Goal: Information Seeking & Learning: Understand process/instructions

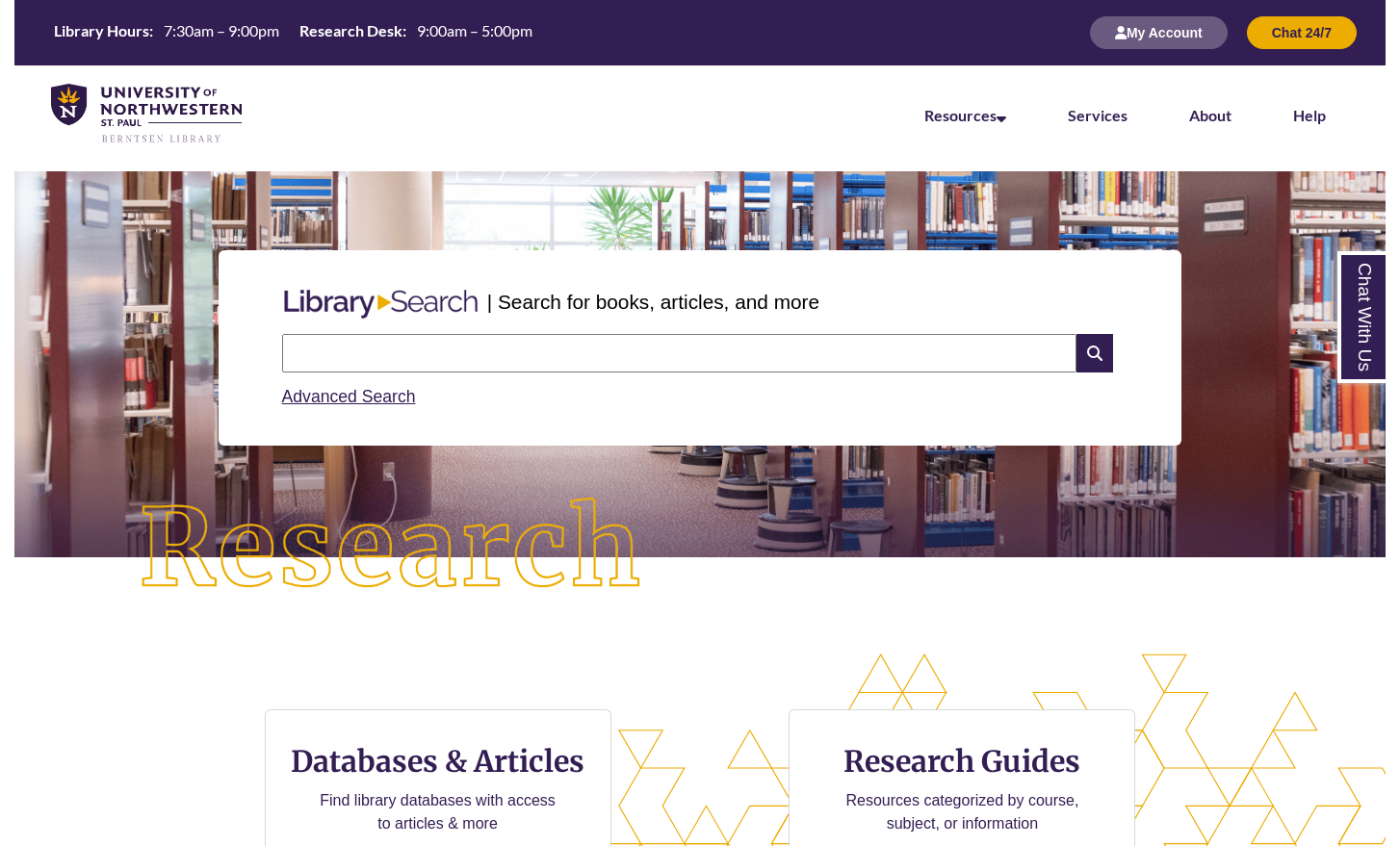
scroll to position [10, 5]
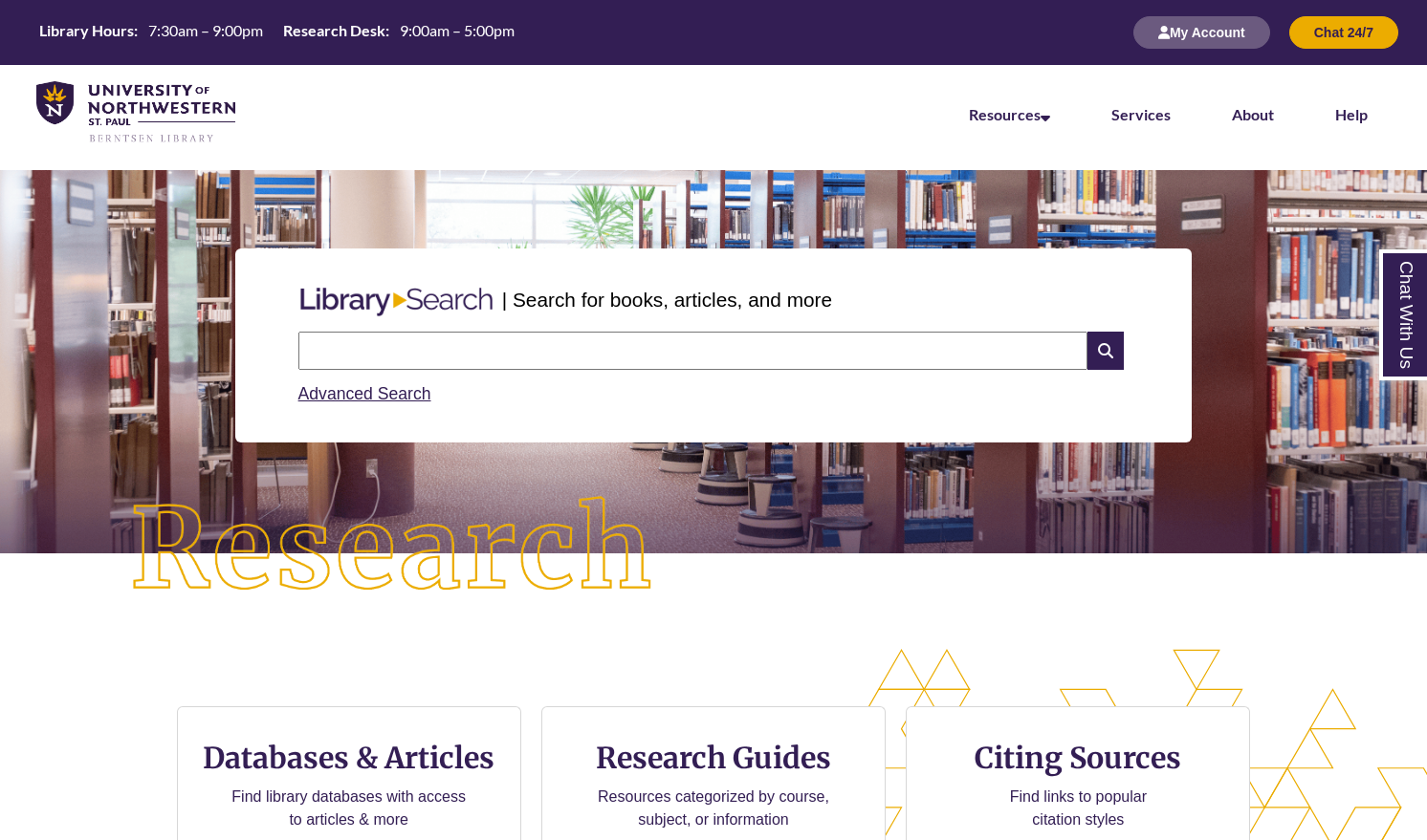
click at [717, 646] on div "| Search for books, articles, and more Search Advanced Search" at bounding box center [713, 409] width 1427 height 478
click at [699, 632] on img at bounding box center [393, 549] width 642 height 223
click at [698, 632] on img at bounding box center [393, 549] width 642 height 223
click at [1192, 635] on div "| Search for books, articles, and more Search Advanced Search" at bounding box center [713, 409] width 1427 height 478
drag, startPoint x: 641, startPoint y: 362, endPoint x: 642, endPoint y: 349, distance: 13.0
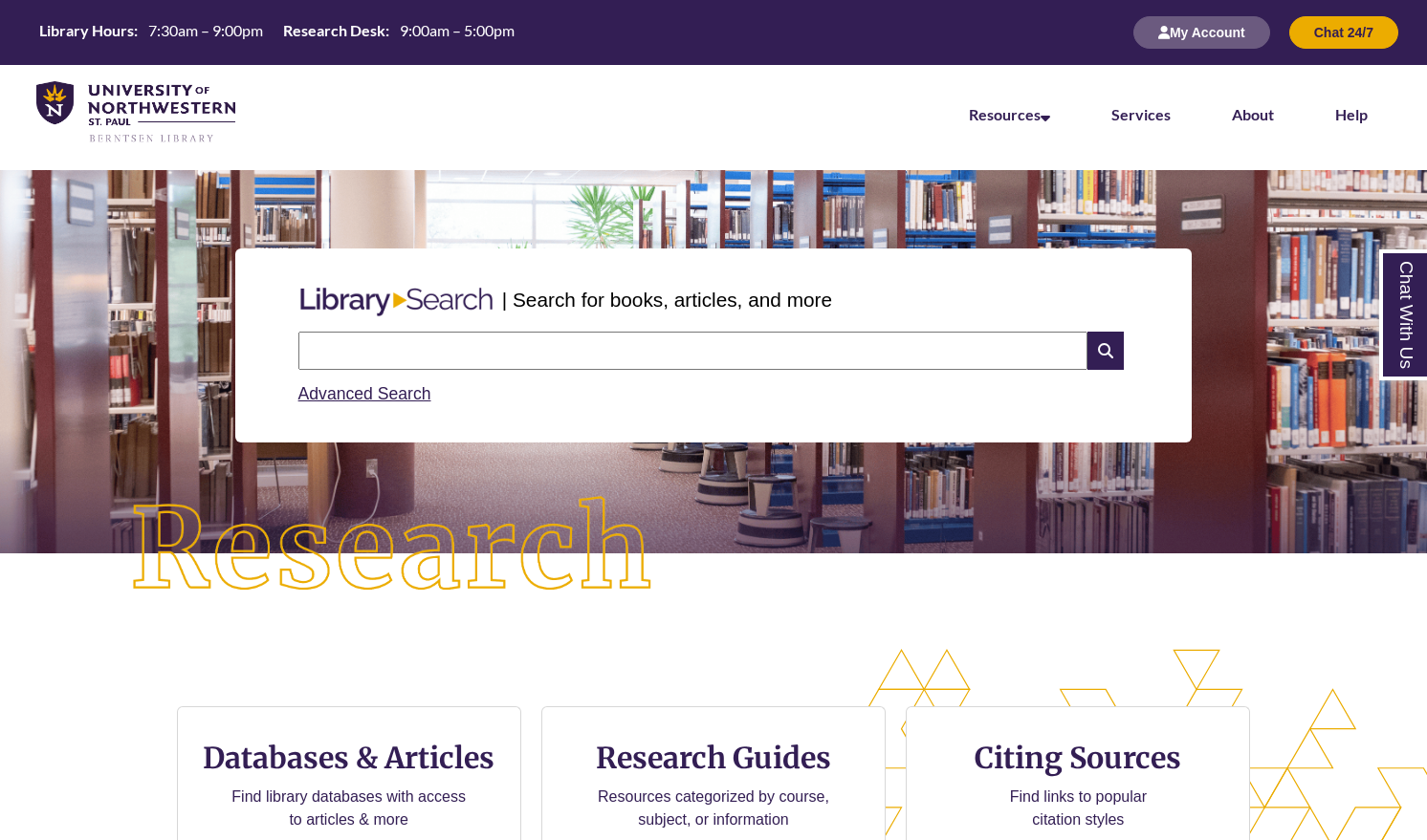
click at [643, 358] on input "text" at bounding box center [693, 350] width 789 height 38
type input "**********"
click at [719, 641] on div "| Search for books, articles, and more Search Advanced Search" at bounding box center [713, 409] width 1427 height 478
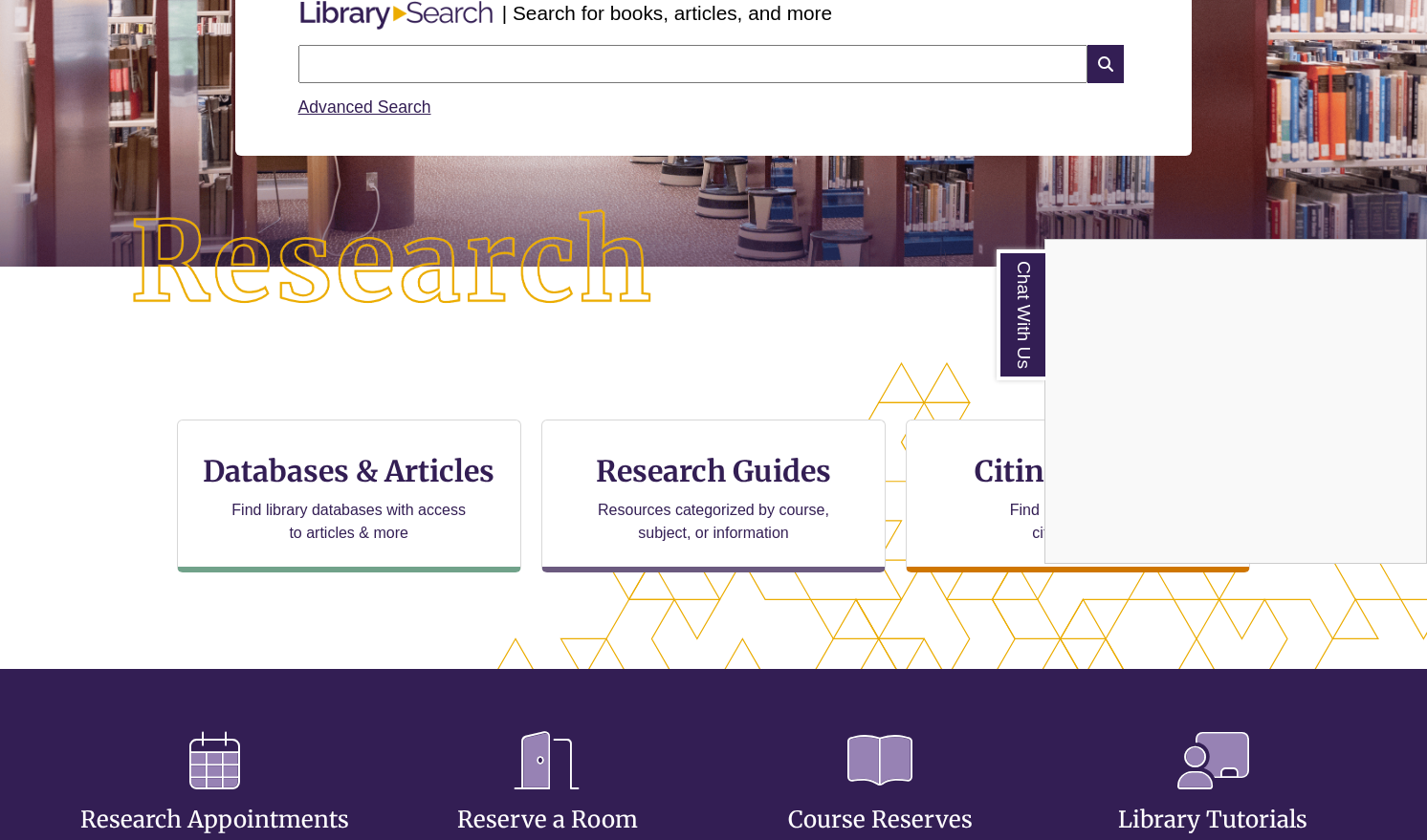
click at [988, 466] on div "Chat With Us" at bounding box center [713, 420] width 1427 height 840
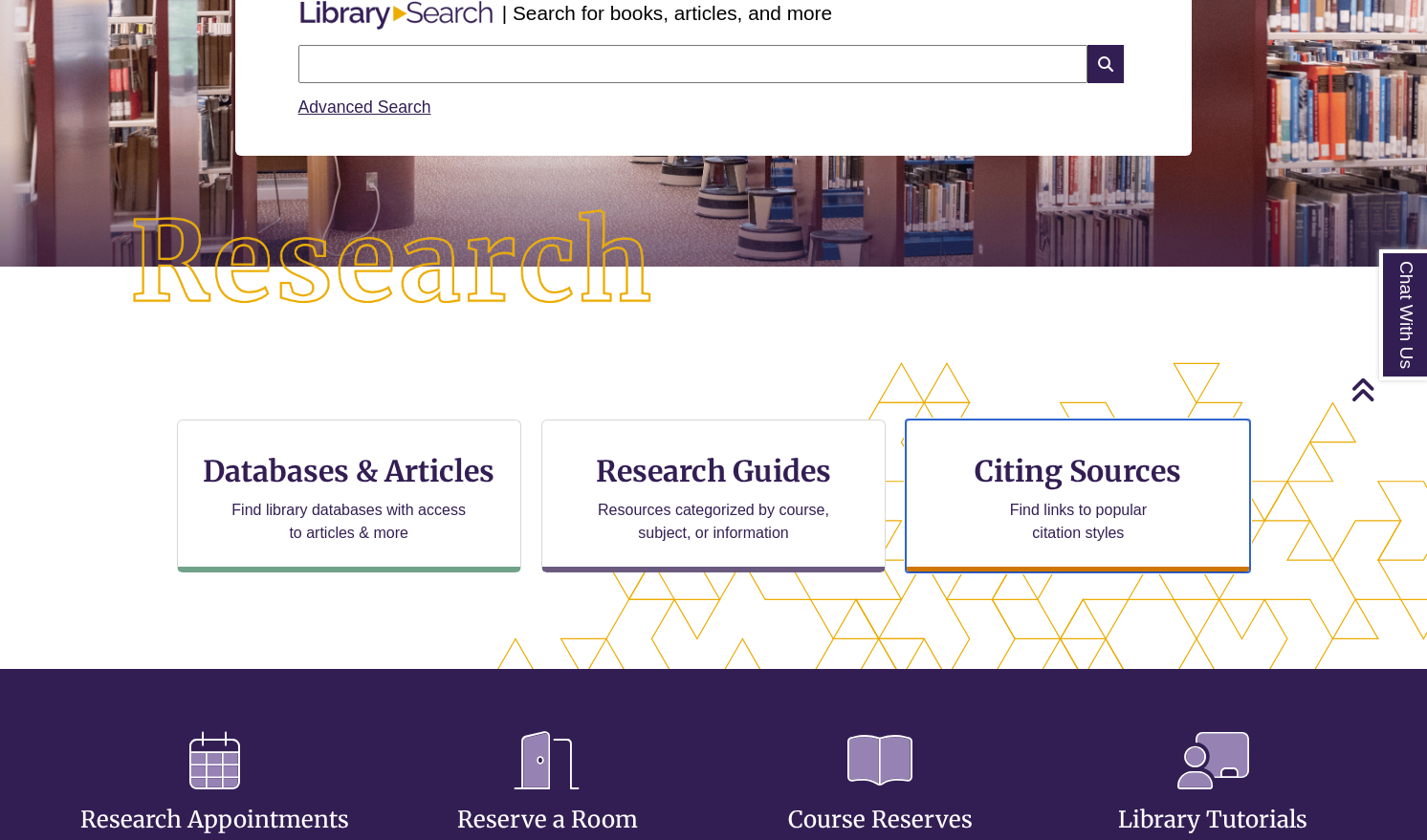
click at [988, 466] on h3 "Citing Sources" at bounding box center [1079, 471] width 233 height 36
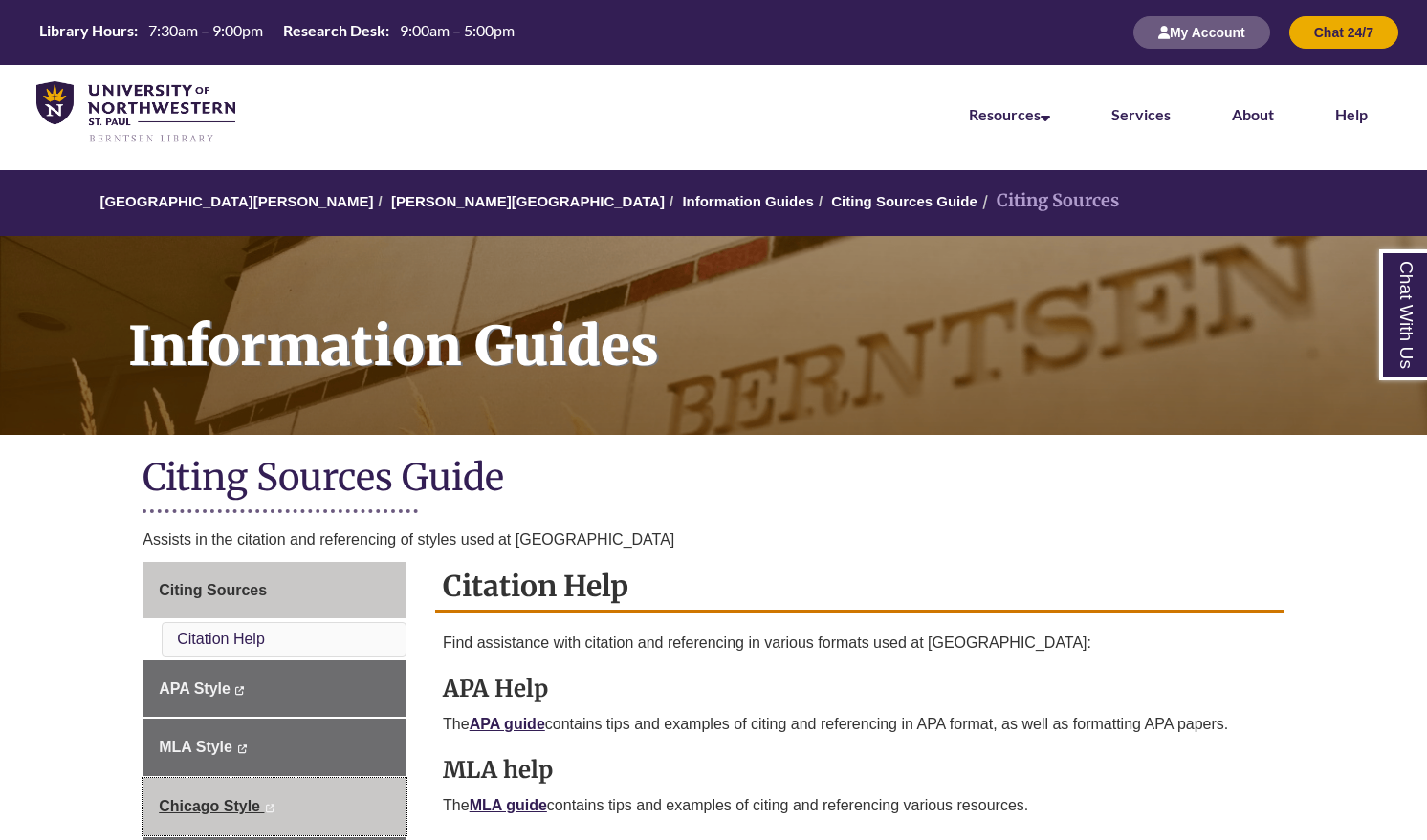
scroll to position [192, 0]
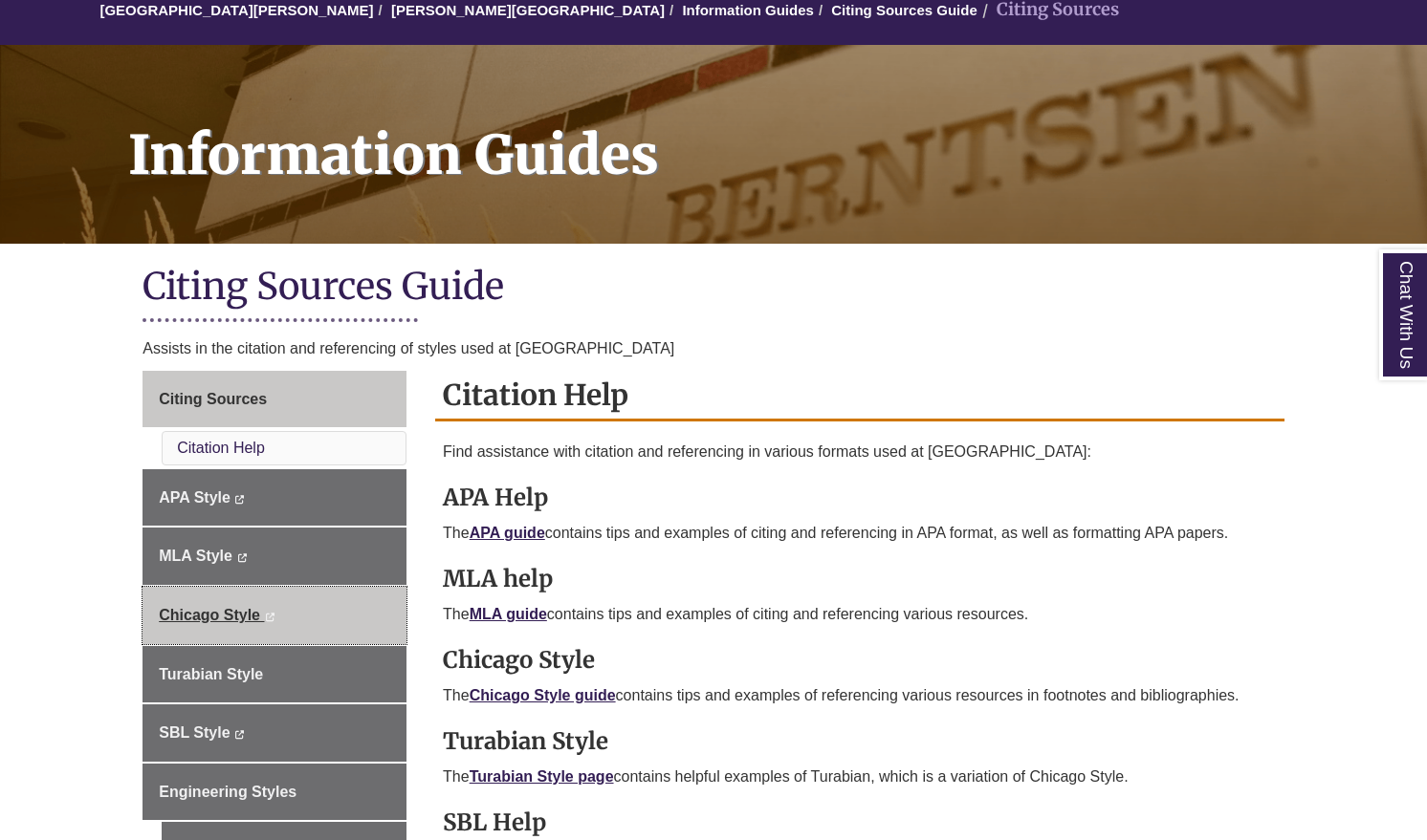
click at [205, 612] on span "Chicago Style" at bounding box center [209, 614] width 101 height 17
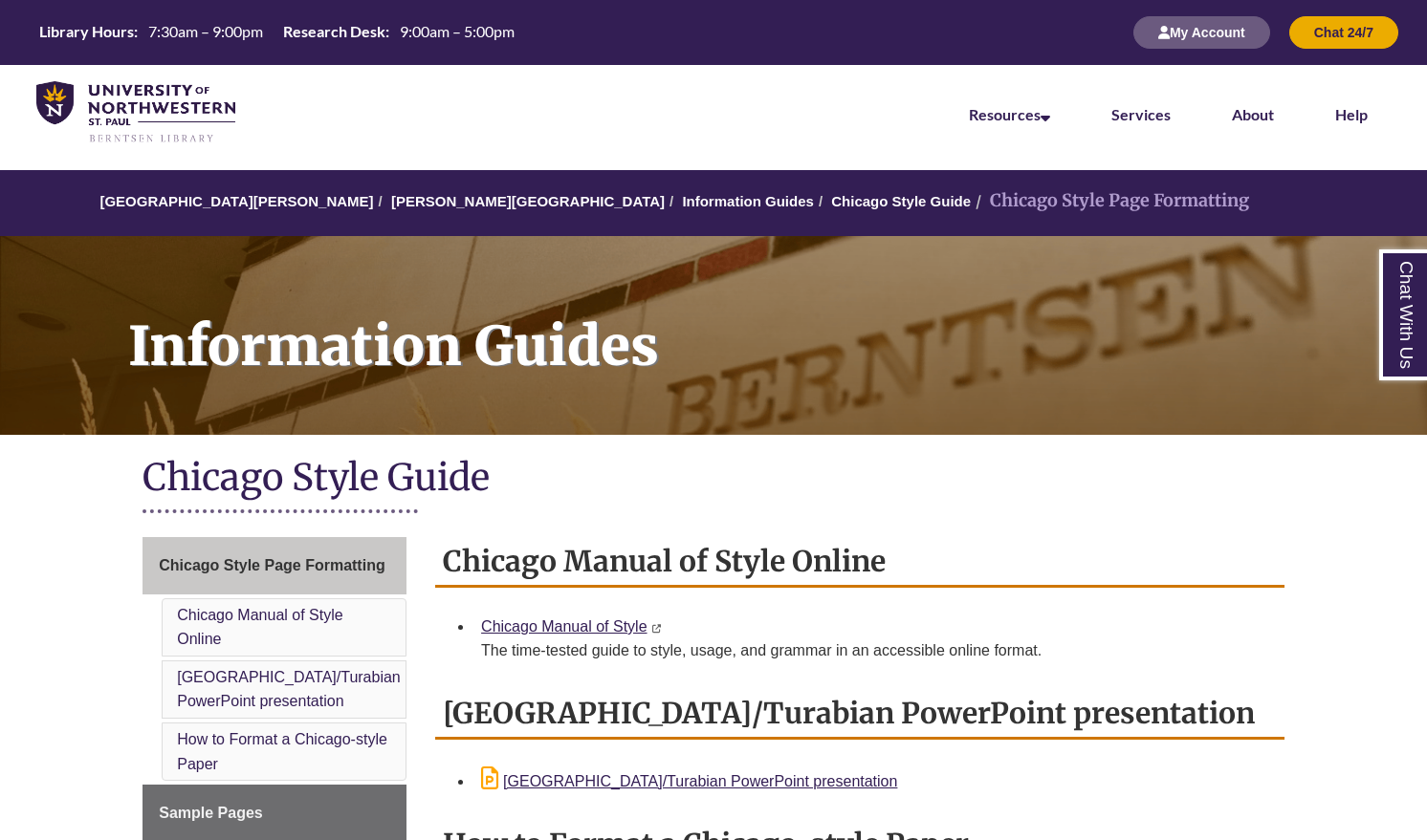
scroll to position [192, 0]
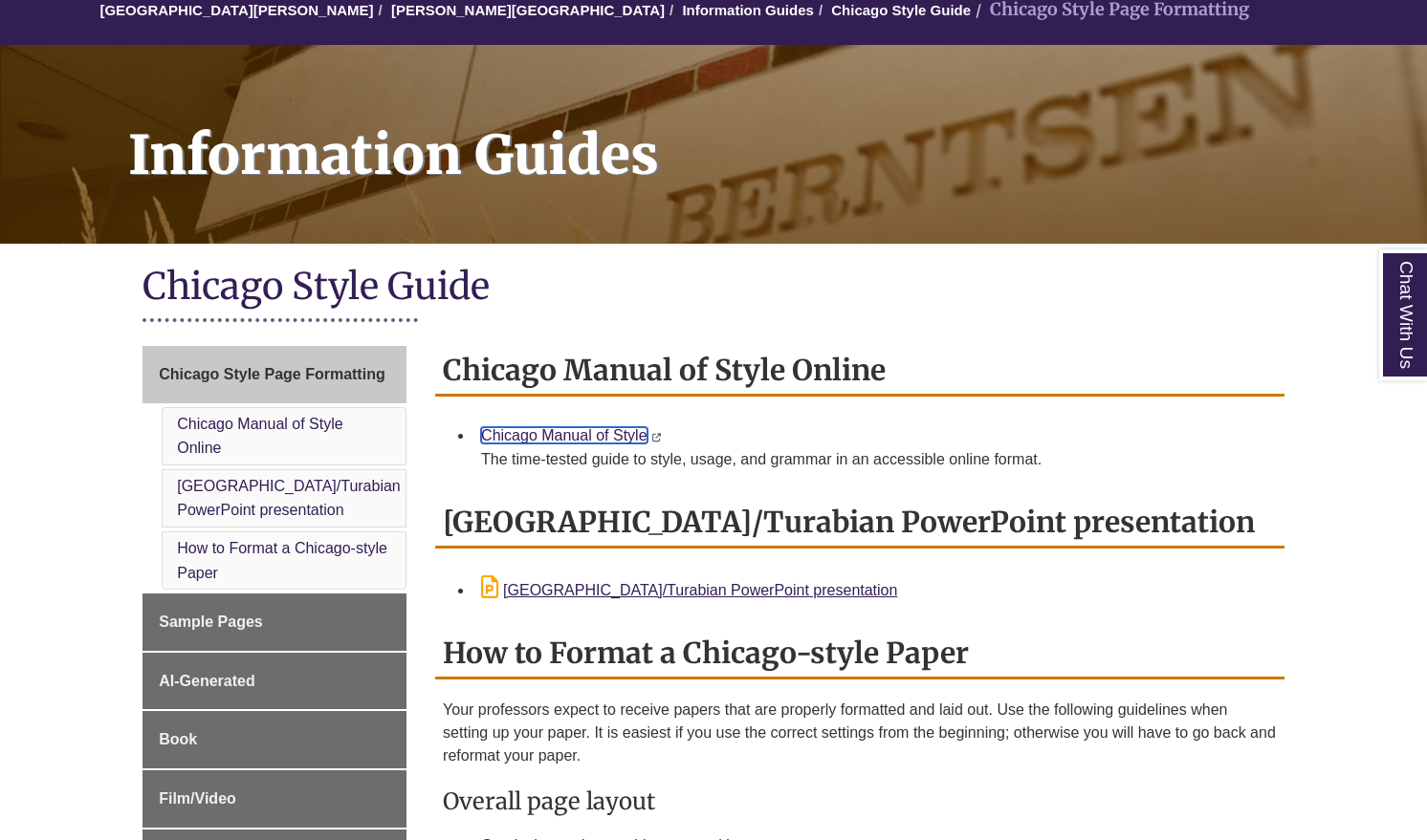
click at [541, 430] on link "Chicago Manual of Style" at bounding box center [563, 435] width 165 height 17
